Goal: Task Accomplishment & Management: Complete application form

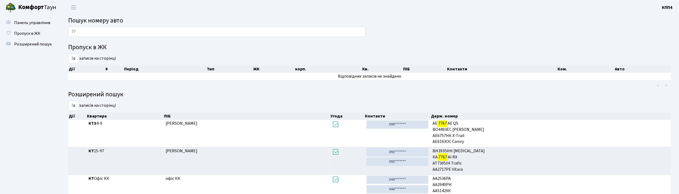
type input "7"
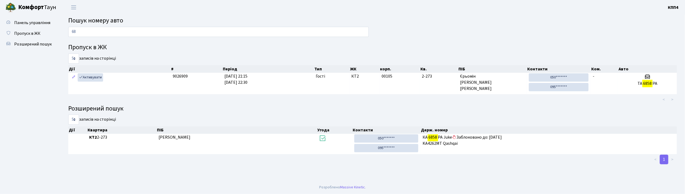
type input "6"
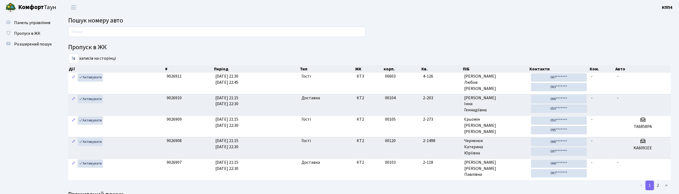
click at [144, 31] on input "text" at bounding box center [217, 32] width 298 height 10
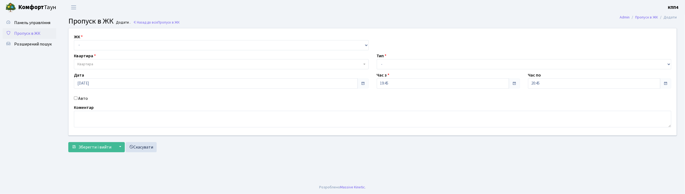
click at [75, 98] on input "Авто" at bounding box center [75, 97] width 3 height 3
checkbox input "true"
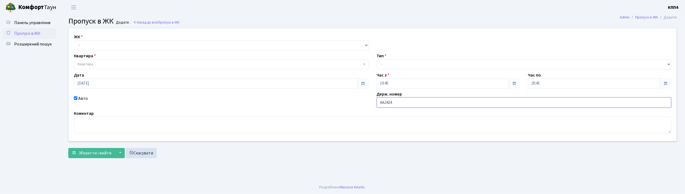
type input "АА2424IJ"
click at [146, 45] on select "- КТ, вул. Регенераторна, 4 КТ2, просп. [STREET_ADDRESS] [STREET_ADDRESS] [PERS…" at bounding box center [221, 45] width 295 height 10
select select "271"
click at [74, 40] on select "- КТ, вул. Регенераторна, 4 КТ2, просп. [STREET_ADDRESS] [STREET_ADDRESS] [PERS…" at bounding box center [221, 45] width 295 height 10
select select
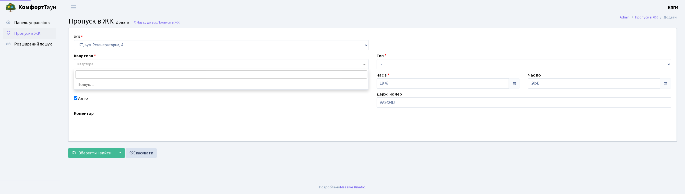
click at [141, 64] on span "Квартира" at bounding box center [219, 64] width 285 height 5
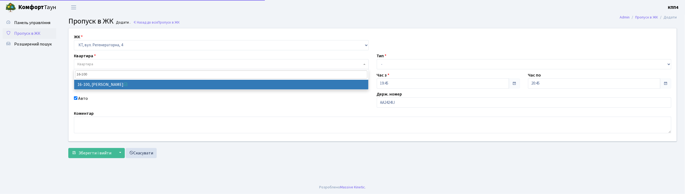
type input "16-100"
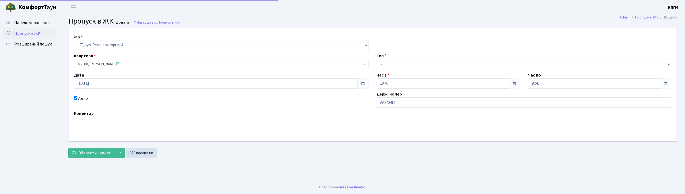
select select "8661"
drag, startPoint x: 416, startPoint y: 63, endPoint x: 416, endPoint y: 69, distance: 6.2
click at [416, 63] on select "- Доставка Таксі Гості Сервіс" at bounding box center [524, 64] width 295 height 10
select select "3"
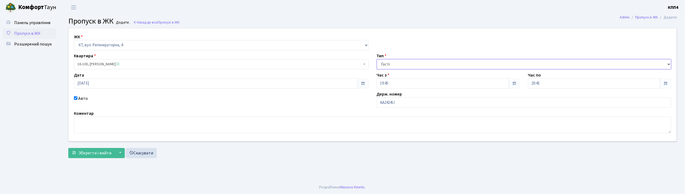
click at [377, 59] on select "- Доставка Таксі Гості Сервіс" at bounding box center [524, 64] width 295 height 10
click at [91, 153] on span "Зберегти і вийти" at bounding box center [94, 153] width 33 height 6
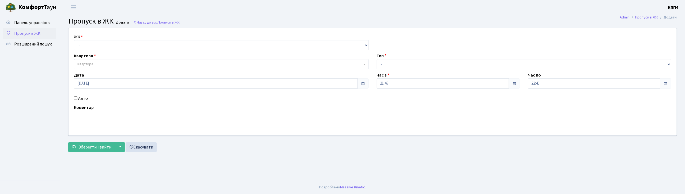
click at [76, 97] on input "Авто" at bounding box center [75, 97] width 3 height 3
checkbox input "true"
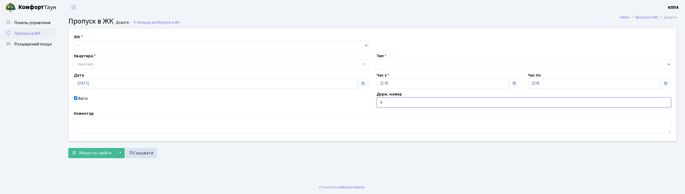
click at [392, 102] on input "4" at bounding box center [524, 102] width 295 height 10
type input "4IND00"
click at [400, 62] on select "- Доставка Таксі Гості Сервіс" at bounding box center [524, 64] width 295 height 10
select select "3"
click at [377, 59] on select "- Доставка Таксі Гості Сервіс" at bounding box center [524, 64] width 295 height 10
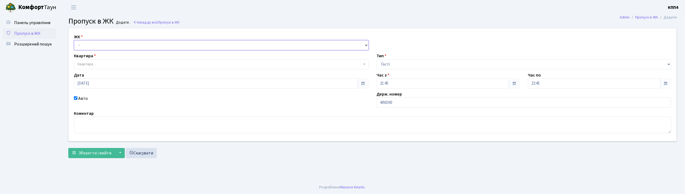
click at [108, 42] on select "- КТ, вул. Регенераторна, 4 КТ2, просп. [STREET_ADDRESS] [STREET_ADDRESS] [PERS…" at bounding box center [221, 45] width 295 height 10
select select "271"
click at [74, 40] on select "- КТ, вул. Регенераторна, 4 КТ2, просп. [STREET_ADDRESS] [STREET_ADDRESS] [PERS…" at bounding box center [221, 45] width 295 height 10
select select
click at [105, 63] on span "Квартира" at bounding box center [219, 64] width 285 height 5
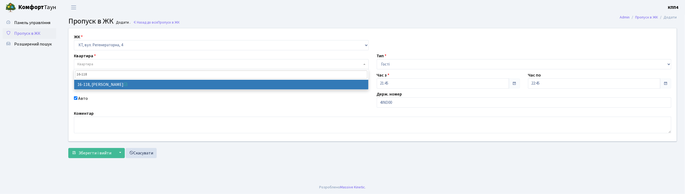
type input "16-118"
select select "8679"
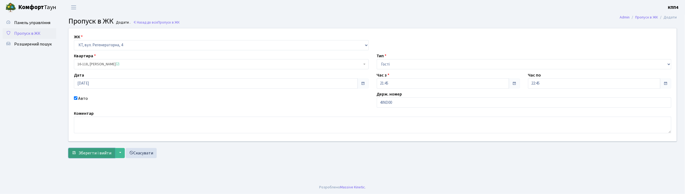
click at [97, 154] on span "Зберегти і вийти" at bounding box center [94, 153] width 33 height 6
